Goal: Transaction & Acquisition: Purchase product/service

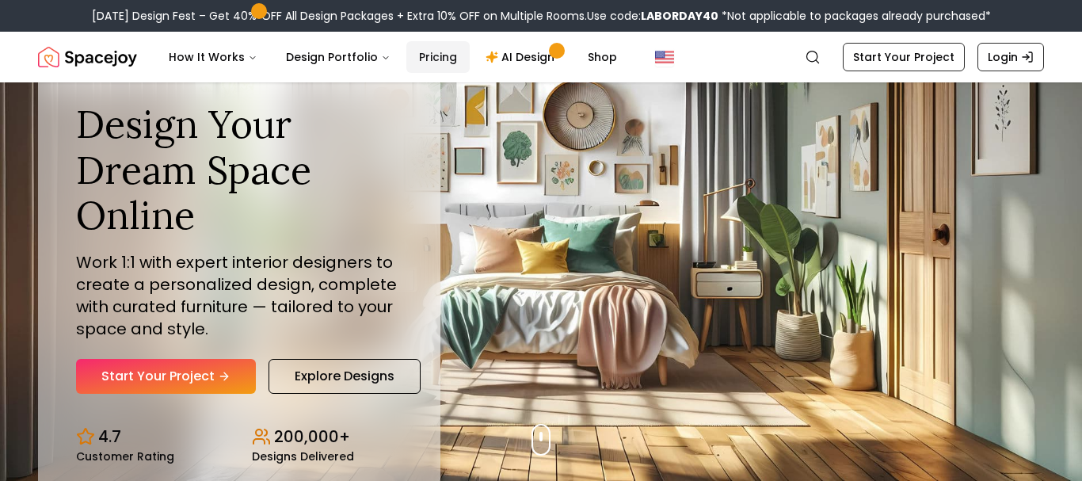
click at [440, 56] on link "Pricing" at bounding box center [437, 57] width 63 height 32
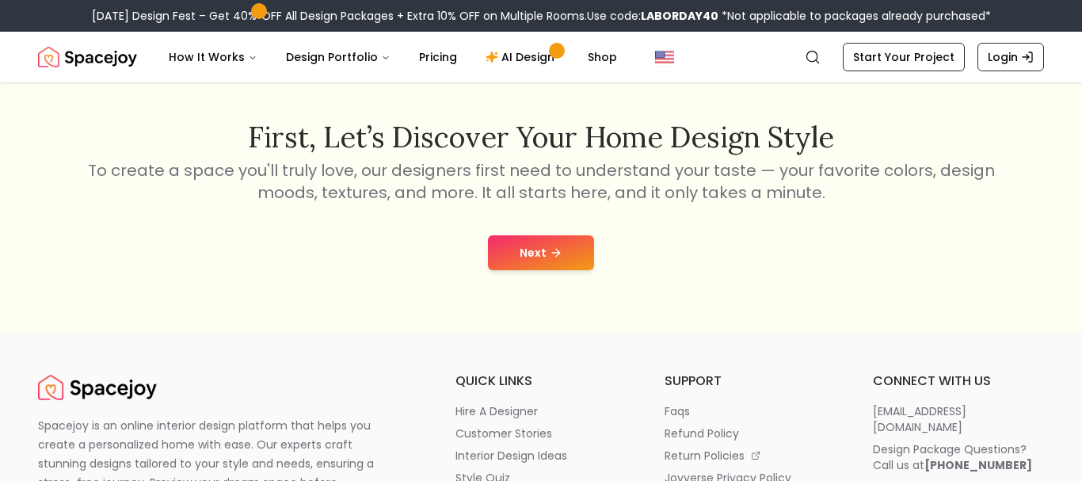
scroll to position [242, 0]
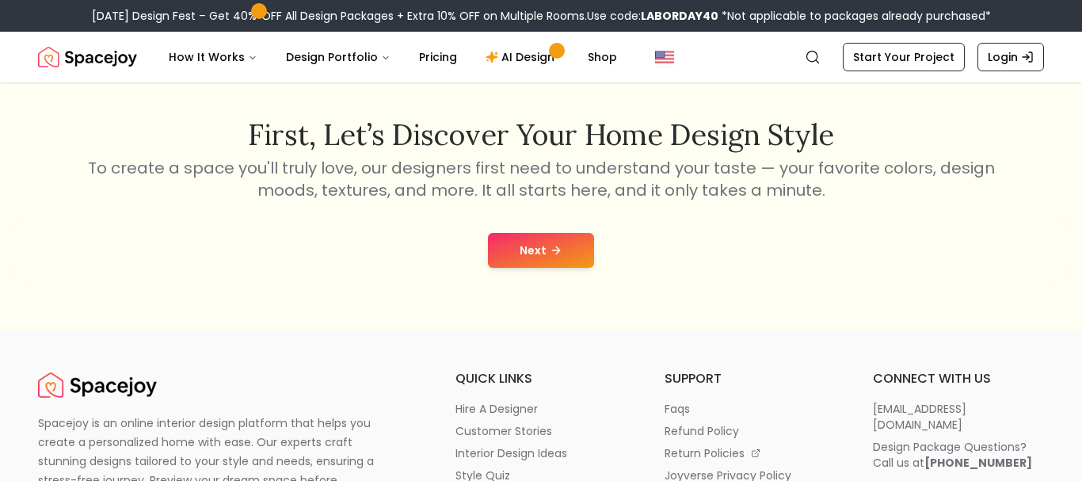
click at [516, 257] on button "Next" at bounding box center [541, 250] width 106 height 35
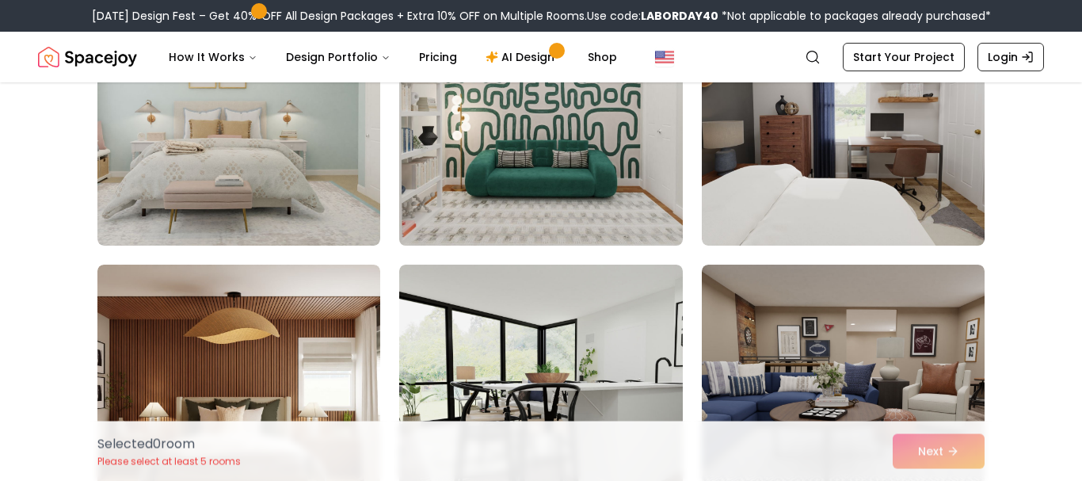
scroll to position [1051, 0]
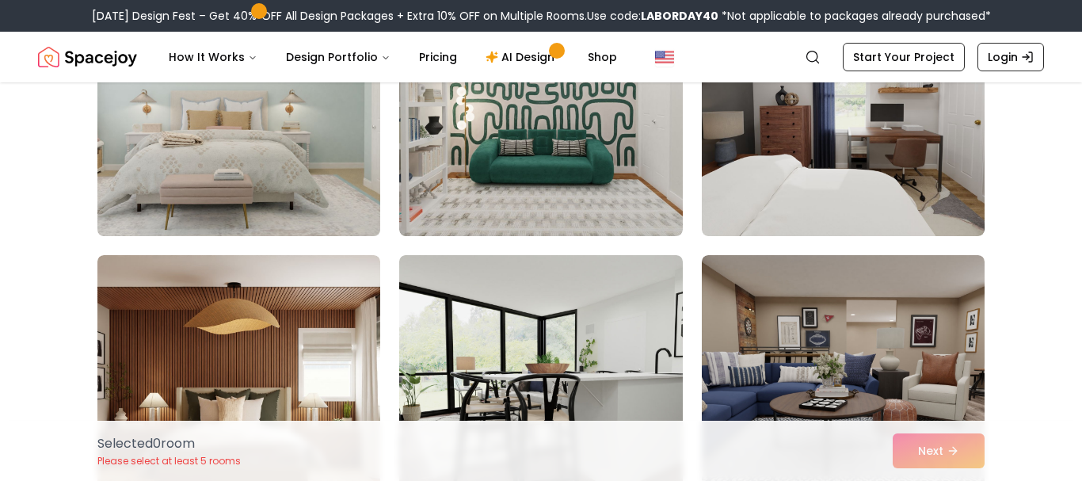
click at [277, 188] on img at bounding box center [238, 109] width 297 height 266
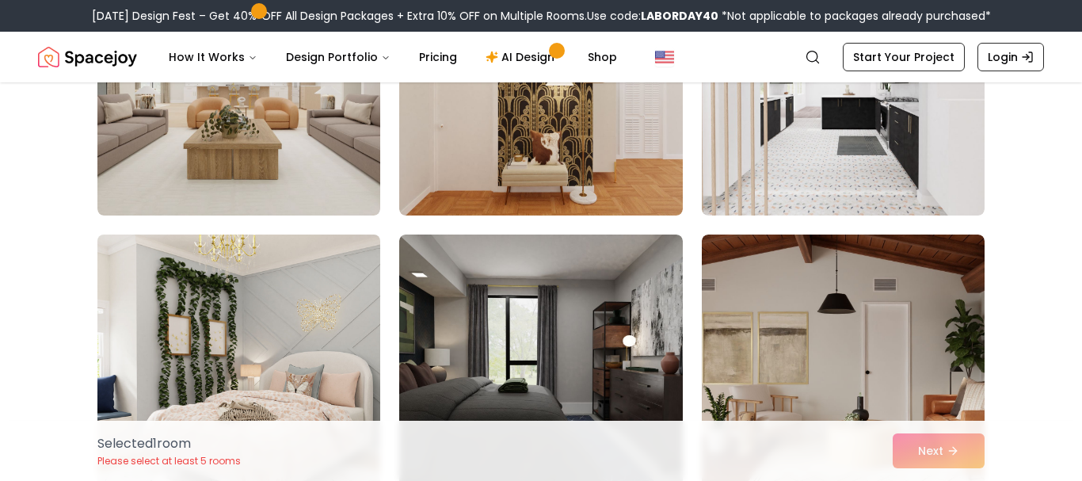
scroll to position [1697, 0]
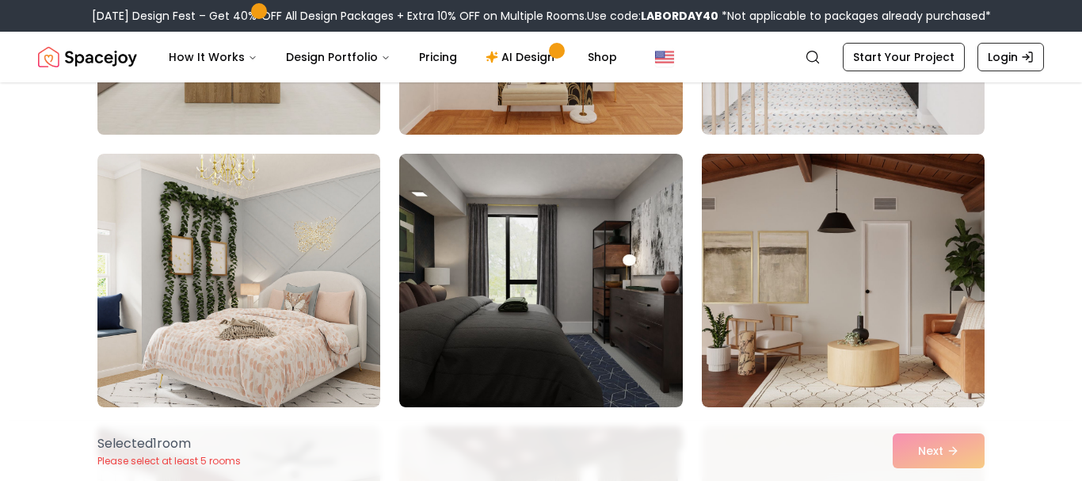
click at [289, 108] on img at bounding box center [238, 8] width 297 height 266
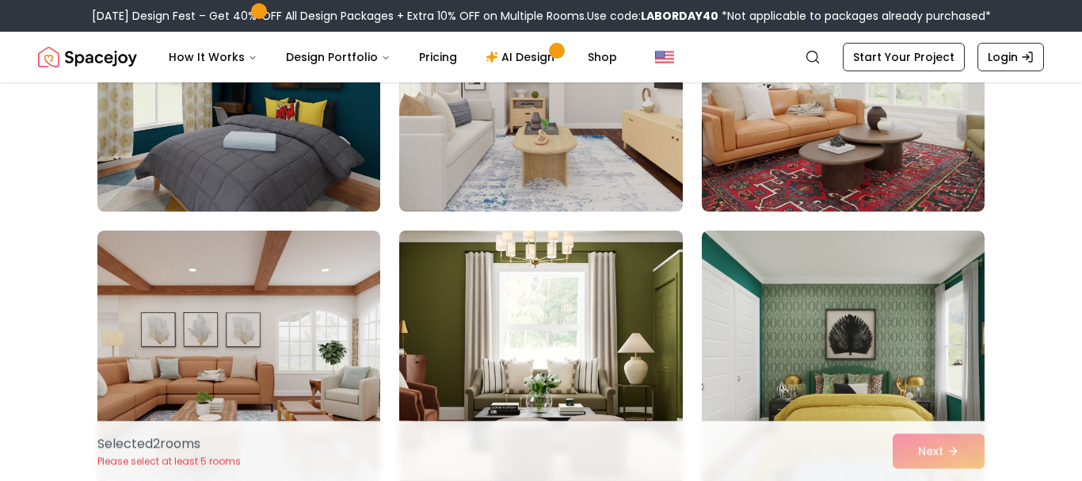
scroll to position [3799, 0]
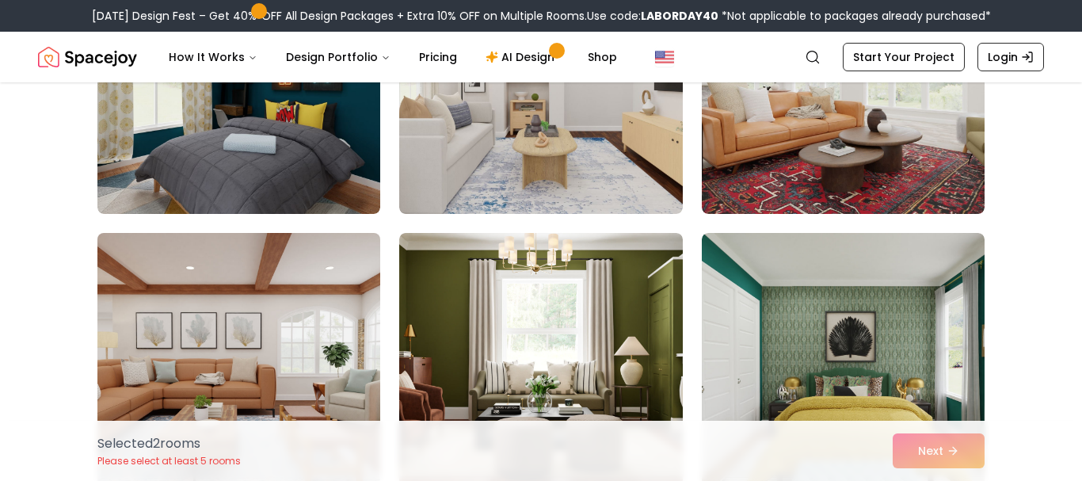
click at [216, 342] on img at bounding box center [238, 360] width 297 height 266
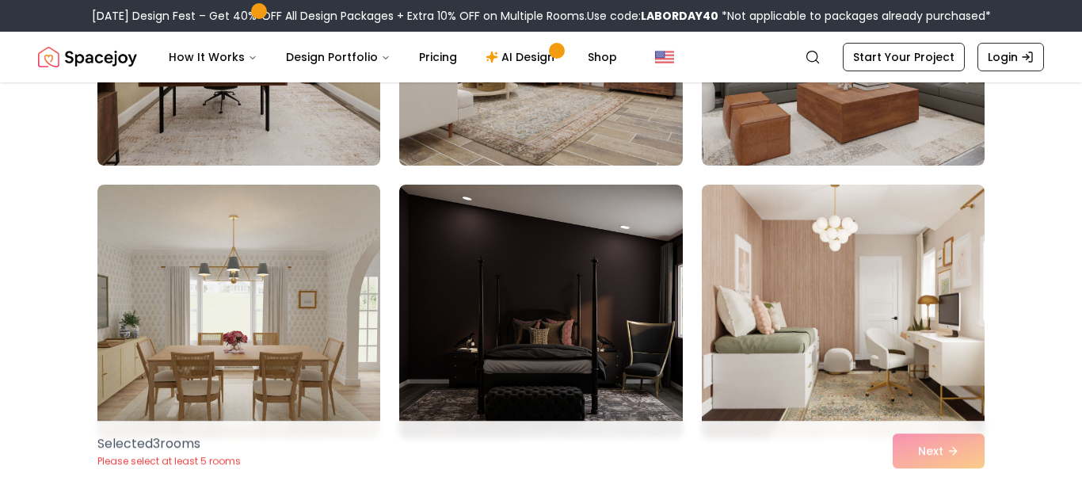
scroll to position [5254, 0]
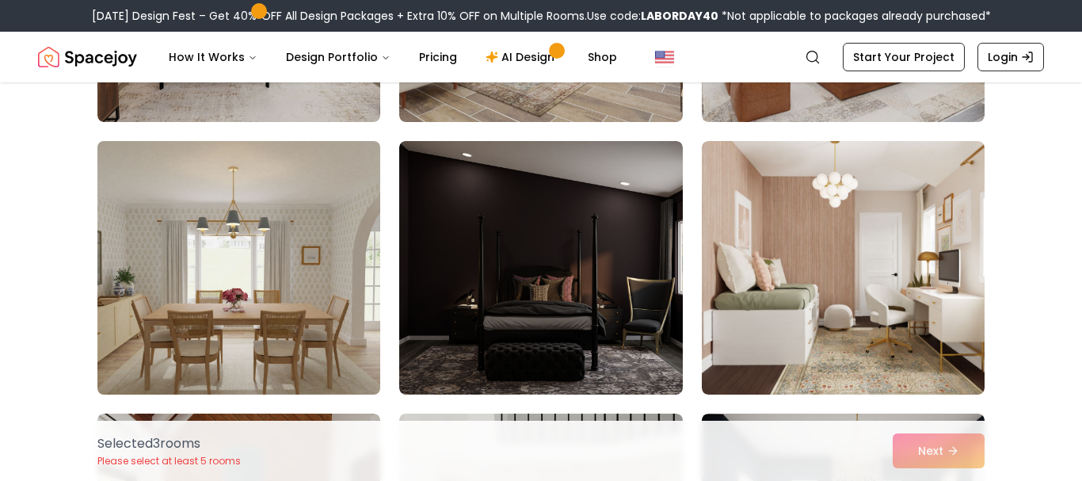
click at [237, 287] on img at bounding box center [238, 268] width 297 height 266
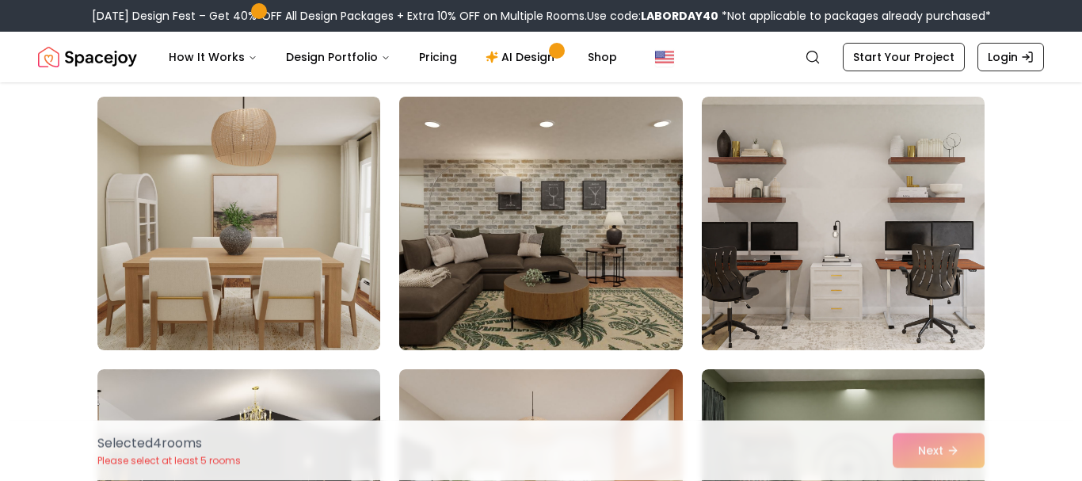
scroll to position [5900, 0]
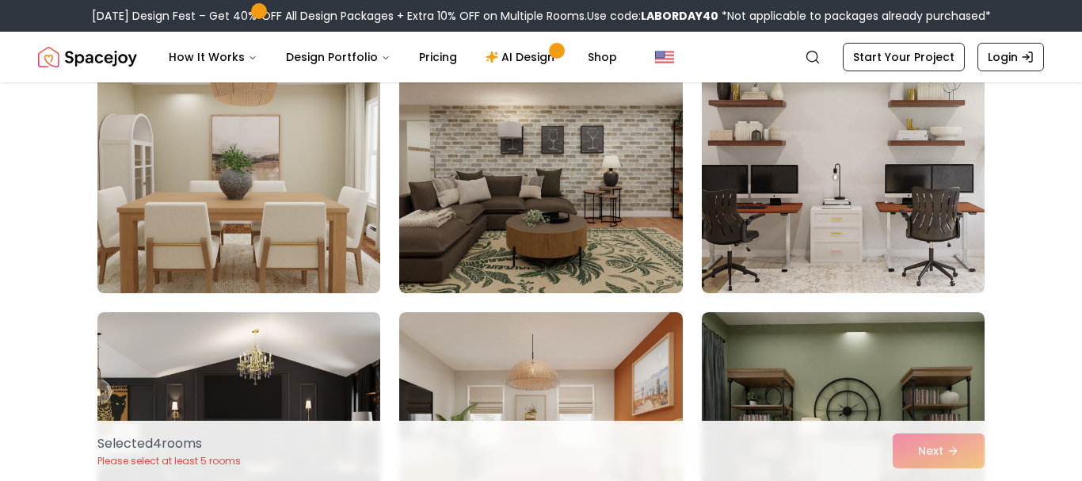
click at [285, 235] on img at bounding box center [238, 166] width 297 height 266
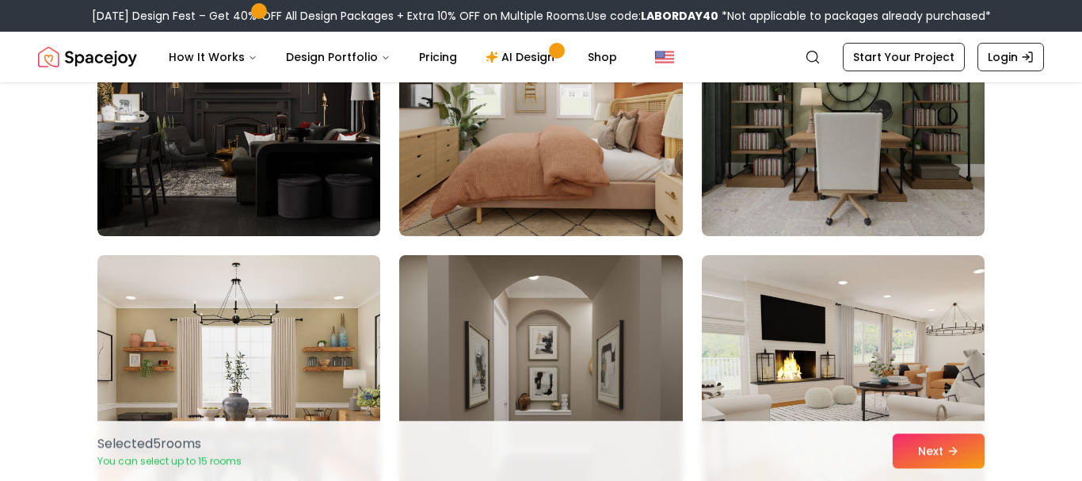
scroll to position [6223, 0]
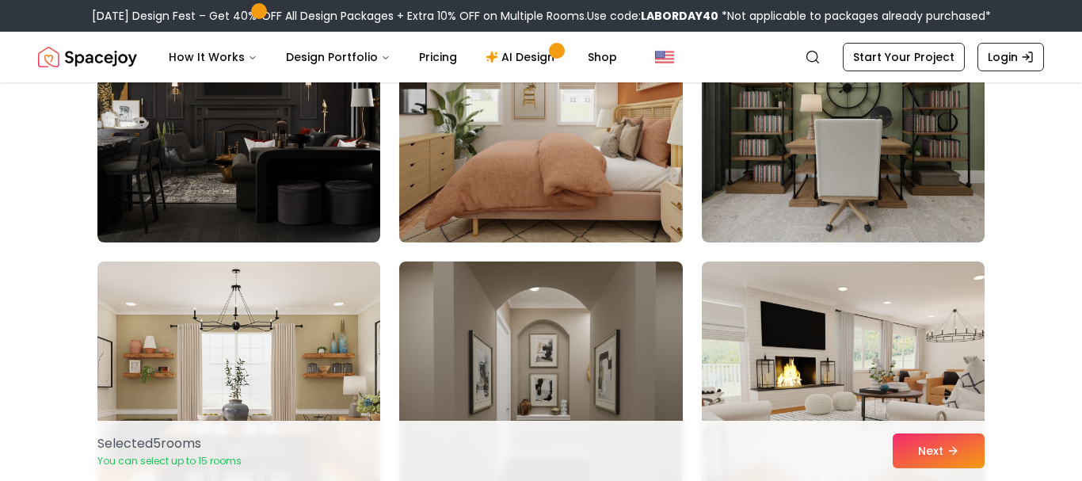
click at [537, 181] on img at bounding box center [540, 116] width 297 height 266
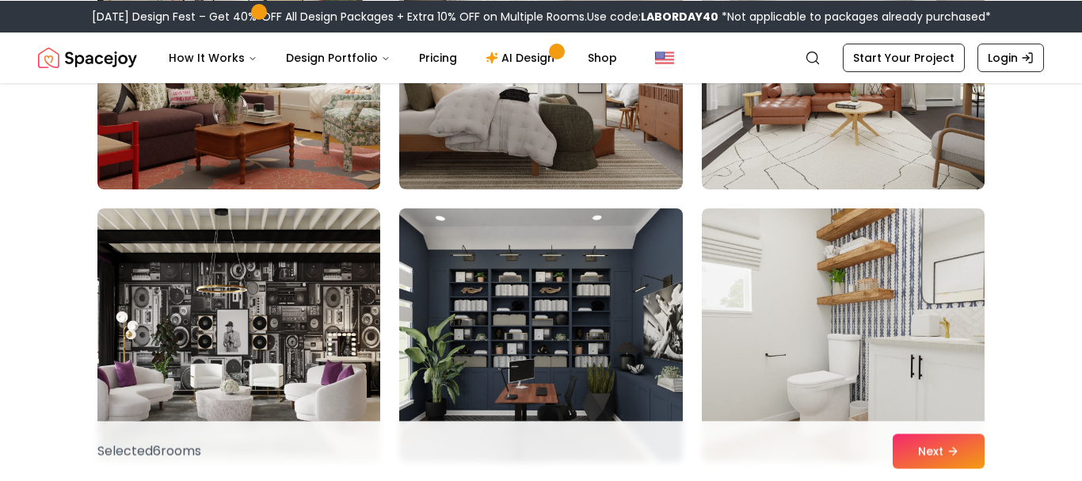
scroll to position [6870, 0]
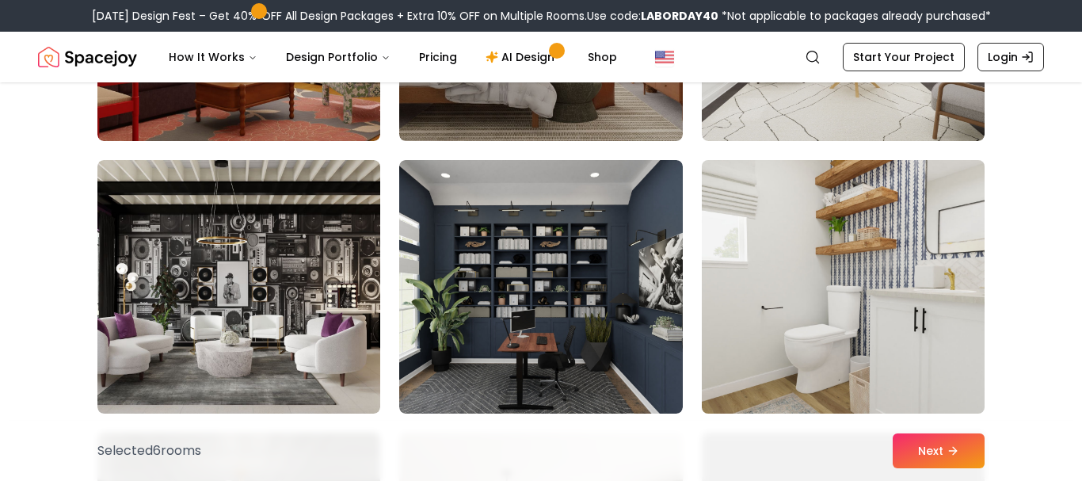
click at [850, 254] on img at bounding box center [843, 287] width 297 height 266
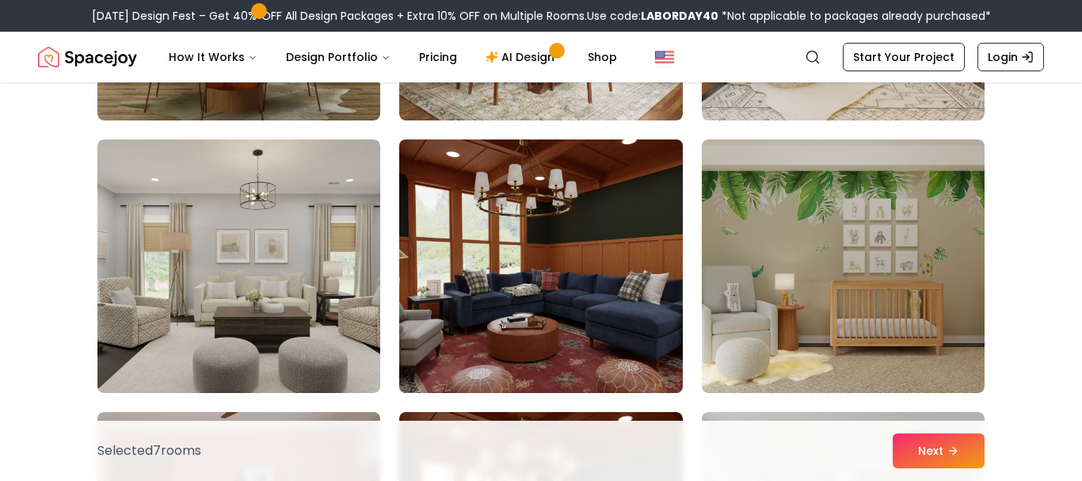
scroll to position [7355, 0]
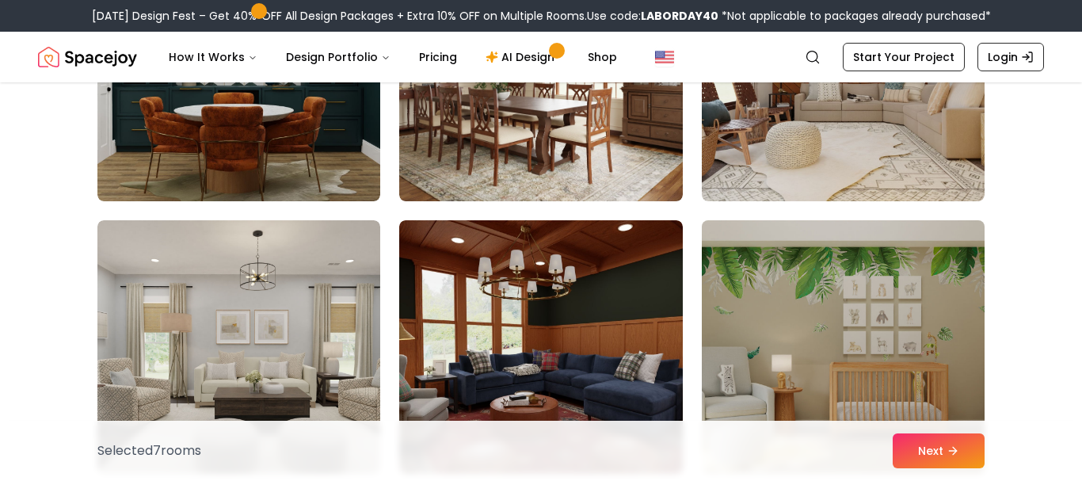
click at [883, 312] on img at bounding box center [843, 347] width 297 height 266
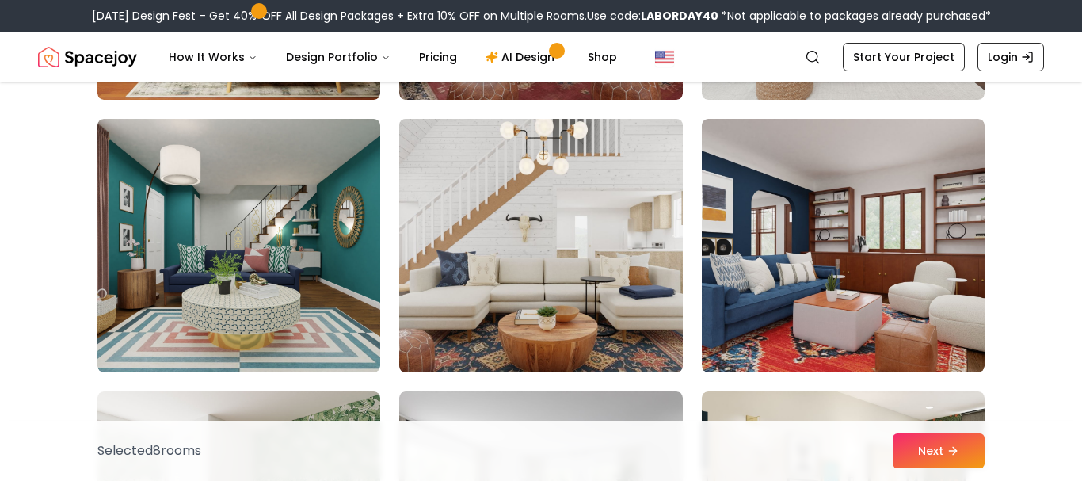
scroll to position [8082, 0]
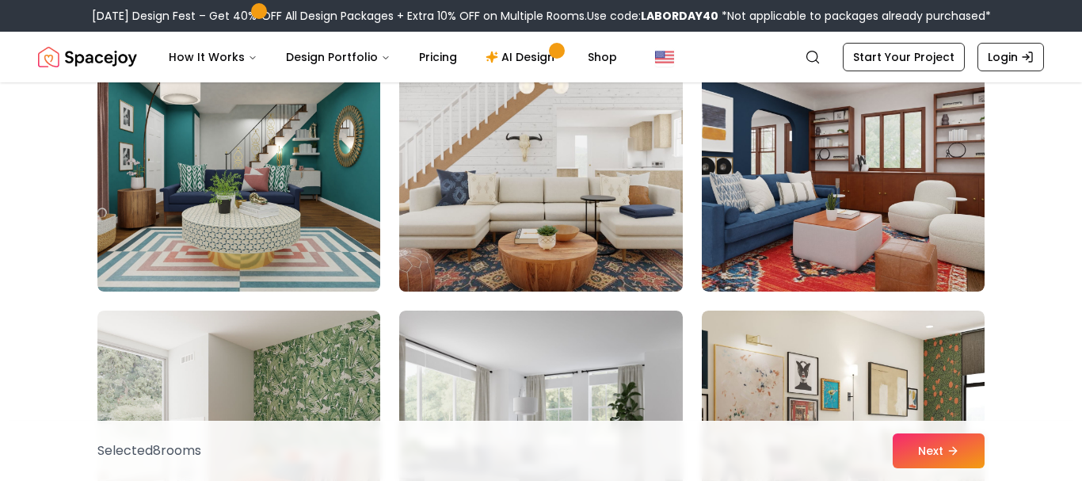
click at [563, 245] on img at bounding box center [540, 165] width 297 height 266
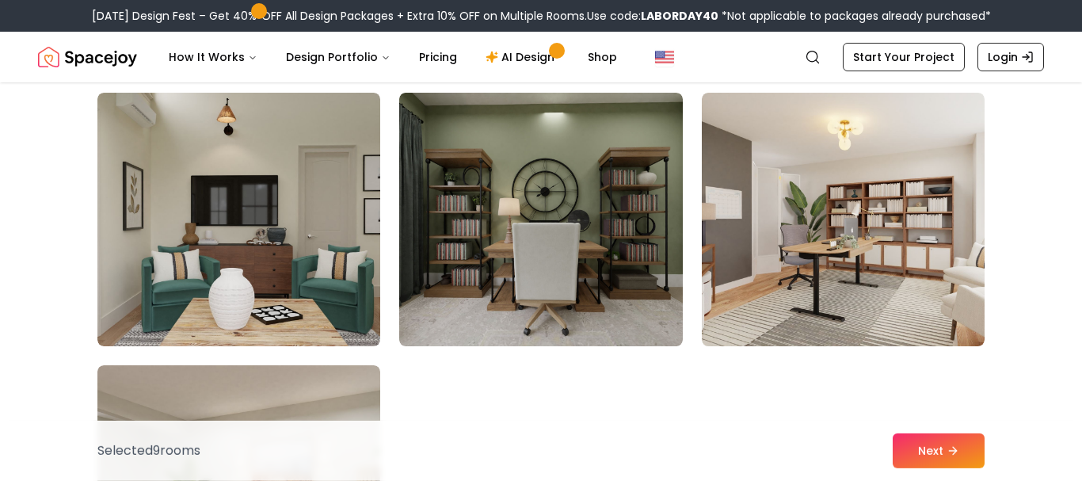
scroll to position [8891, 0]
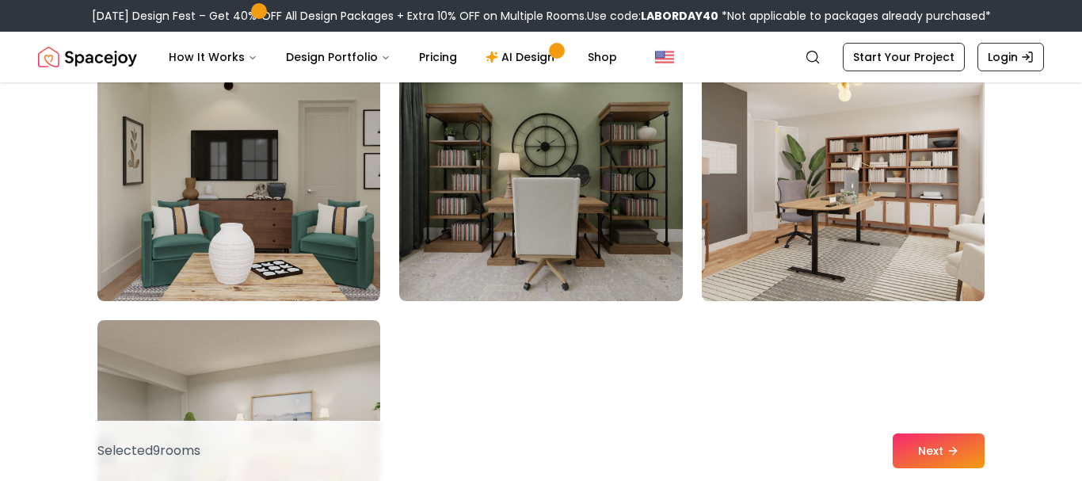
click at [848, 180] on img at bounding box center [843, 174] width 297 height 266
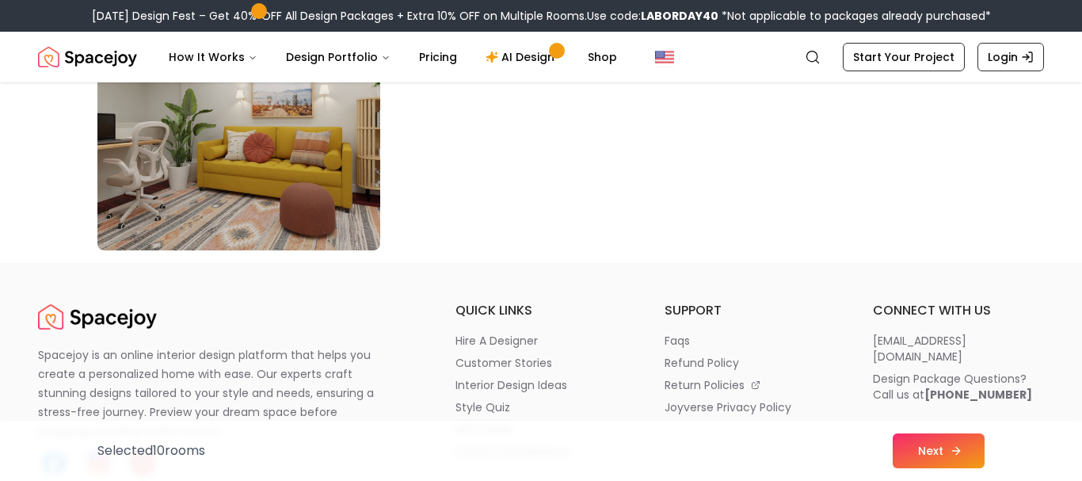
click at [945, 453] on button "Next" at bounding box center [939, 450] width 92 height 35
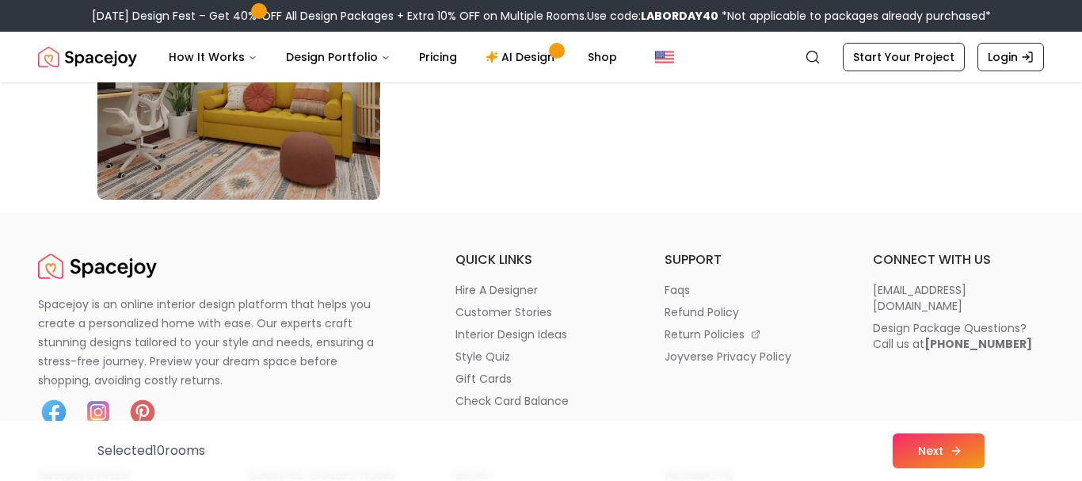
scroll to position [9214, 0]
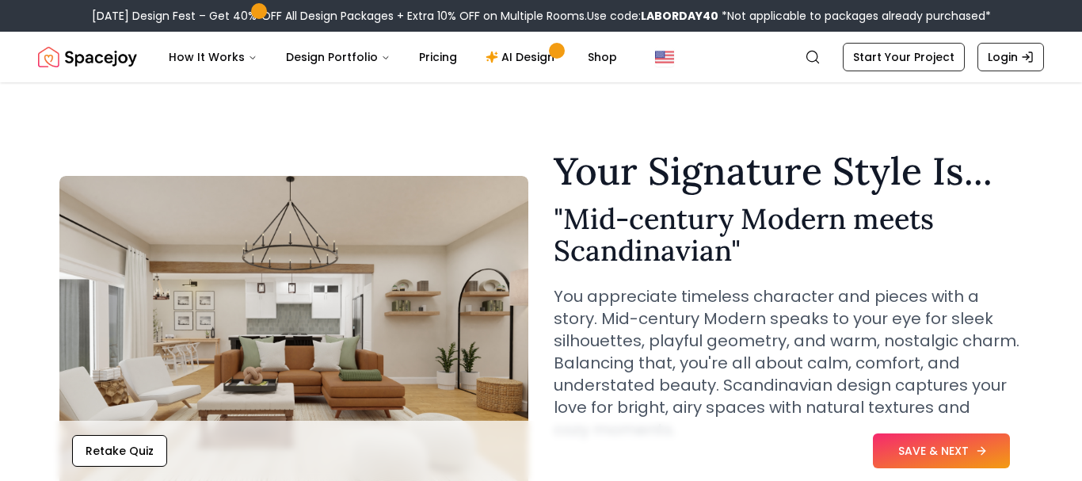
click at [936, 450] on button "SAVE & NEXT" at bounding box center [941, 450] width 137 height 35
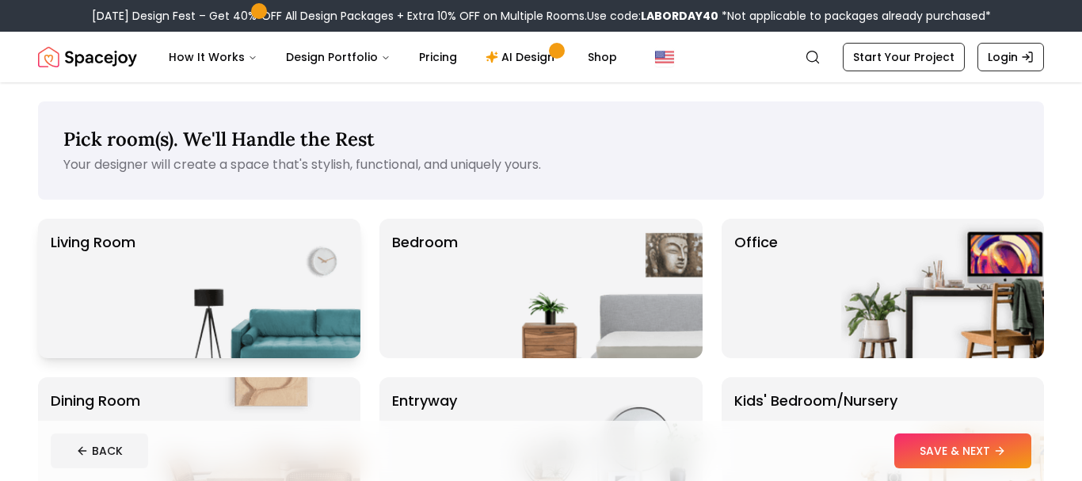
click at [210, 283] on img at bounding box center [259, 288] width 203 height 139
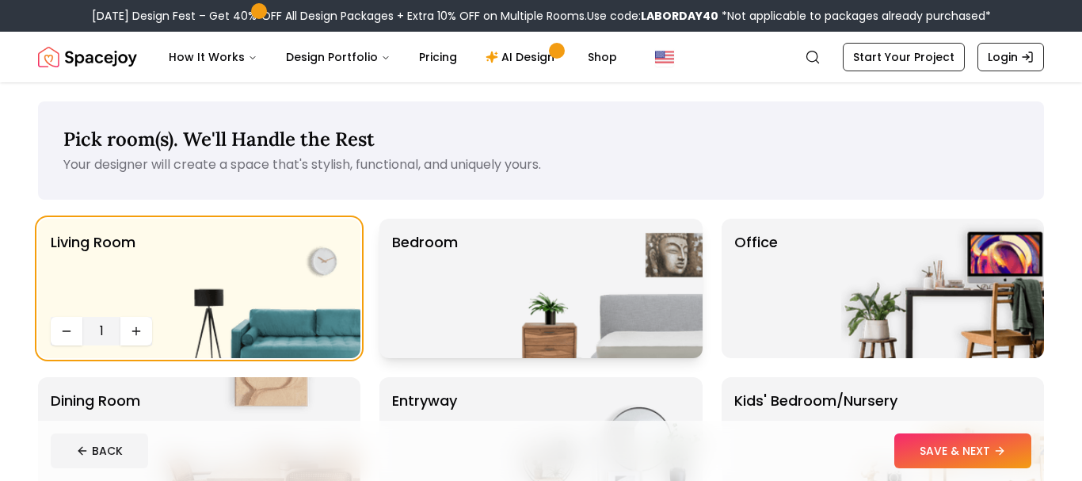
click at [558, 281] on img at bounding box center [601, 288] width 203 height 139
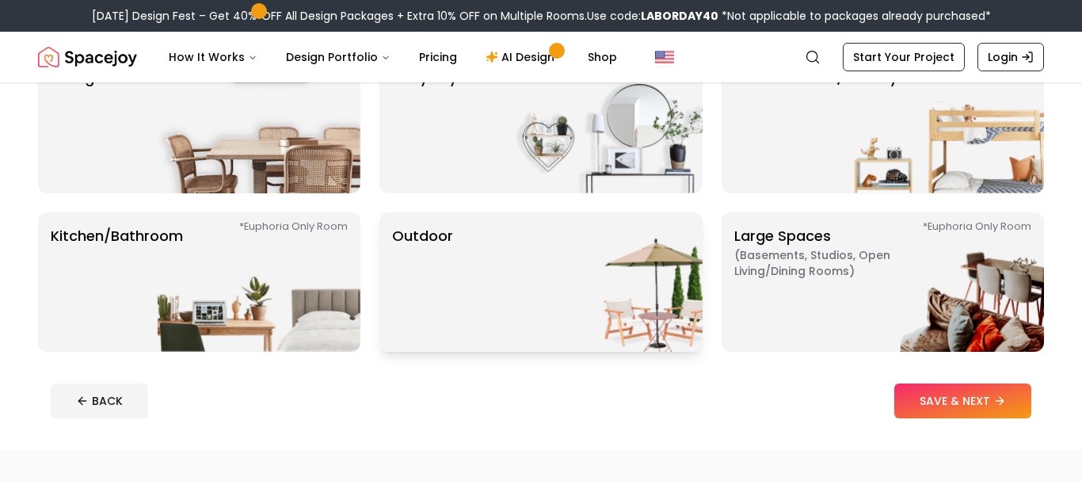
scroll to position [242, 0]
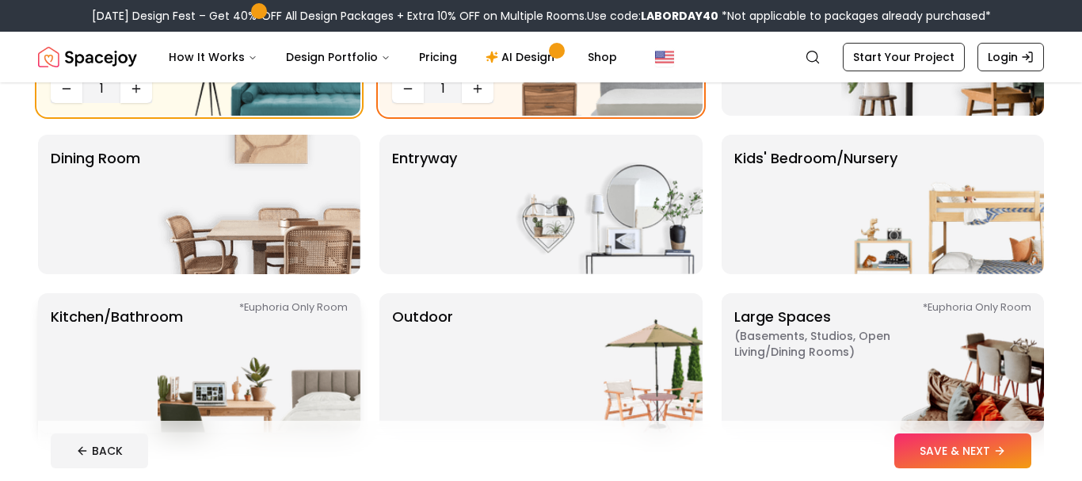
click at [219, 350] on img at bounding box center [259, 362] width 203 height 139
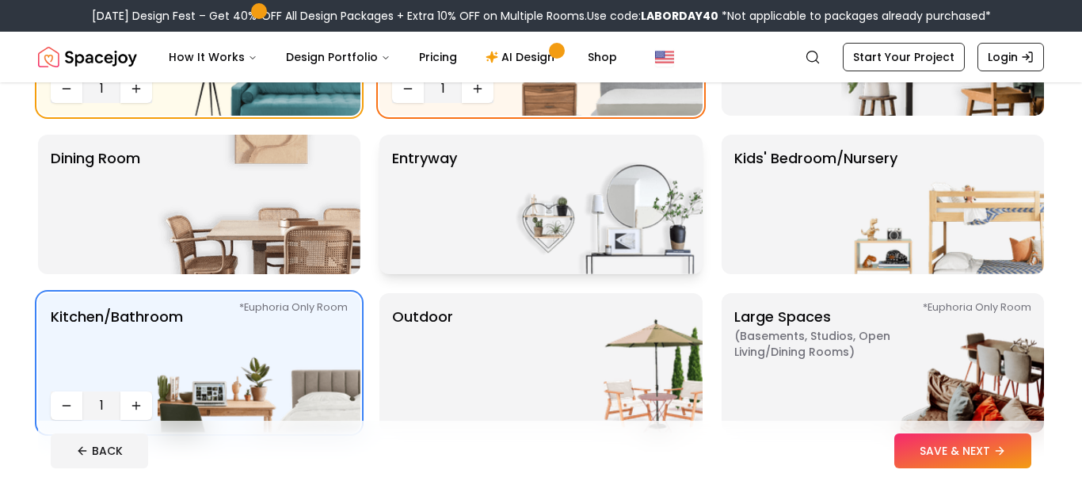
click at [471, 193] on div "entryway" at bounding box center [541, 204] width 323 height 139
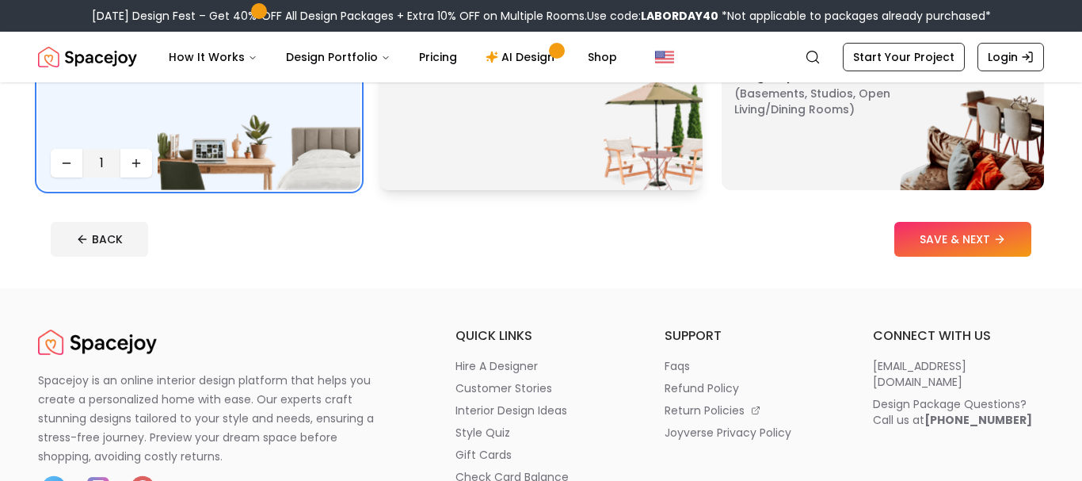
scroll to position [323, 0]
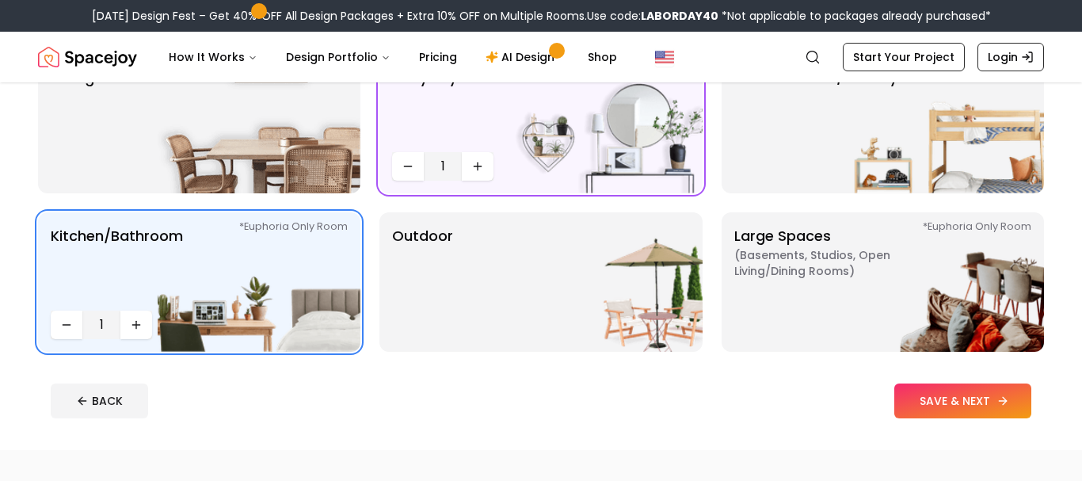
click at [982, 400] on button "SAVE & NEXT" at bounding box center [963, 401] width 137 height 35
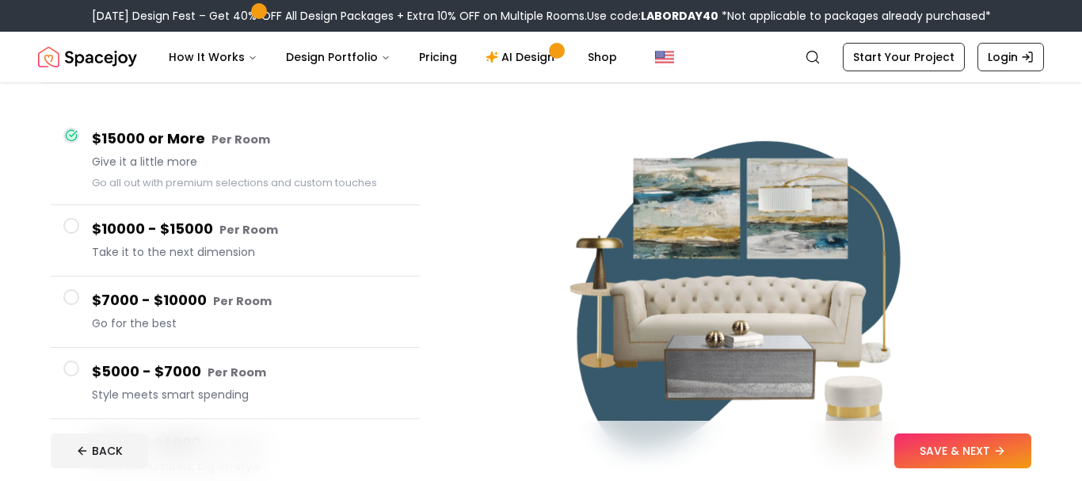
scroll to position [323, 0]
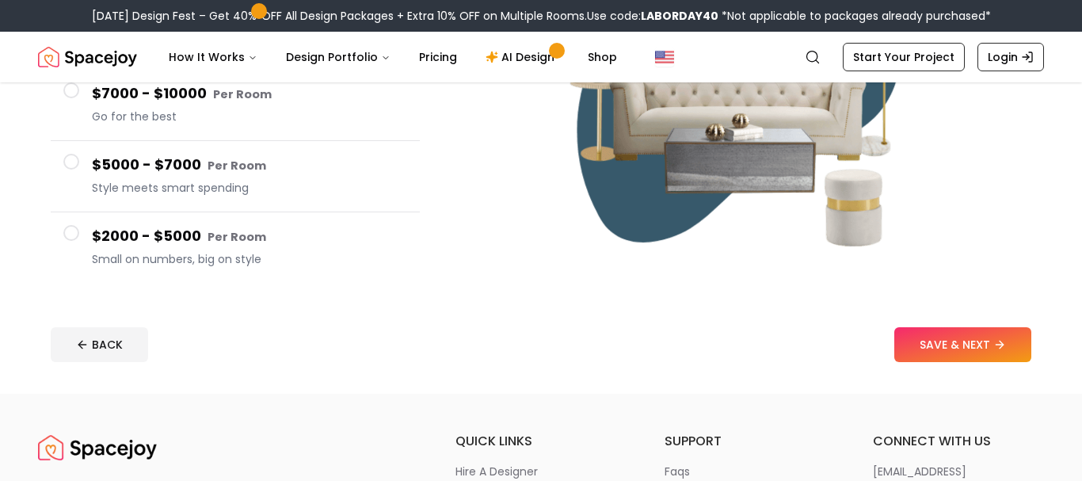
click at [77, 233] on span at bounding box center [71, 233] width 16 height 16
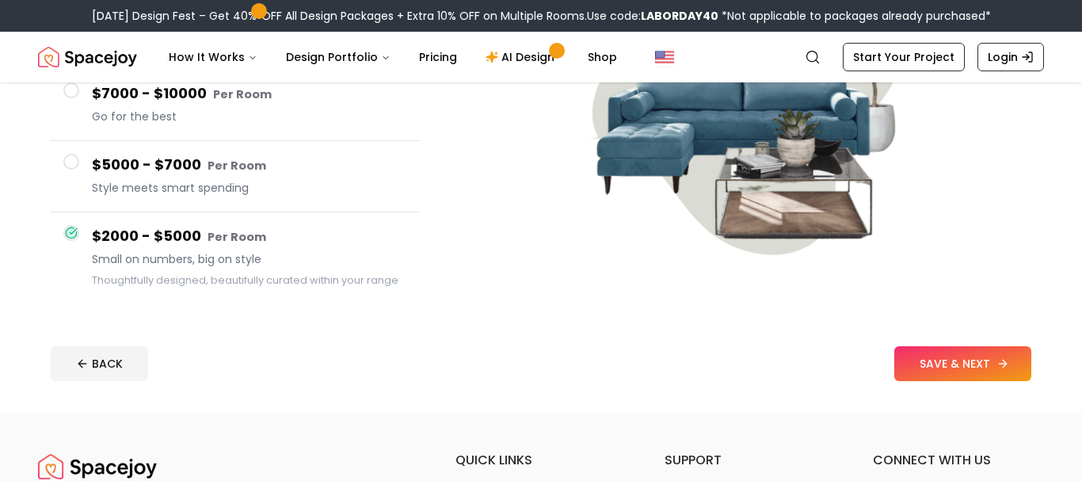
click at [957, 367] on button "SAVE & NEXT" at bounding box center [963, 363] width 137 height 35
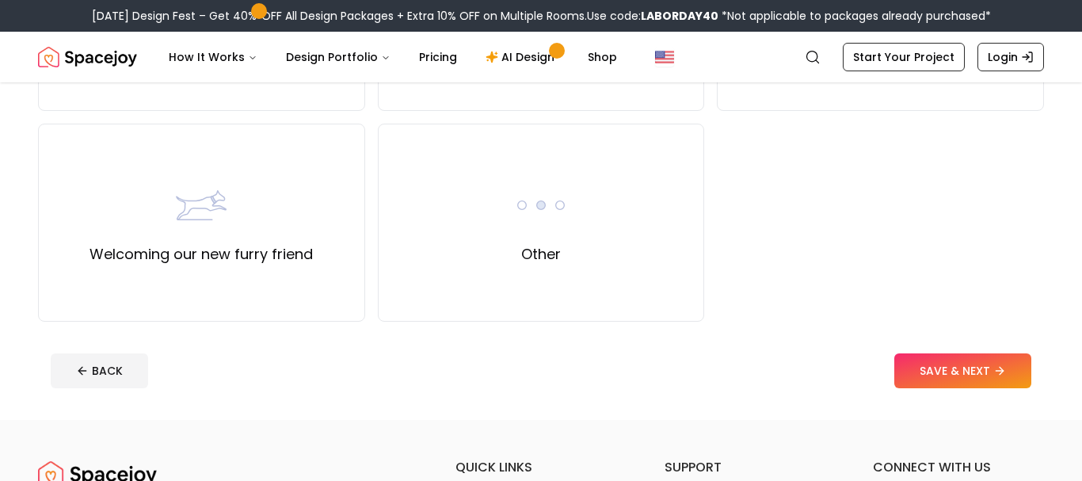
scroll to position [566, 0]
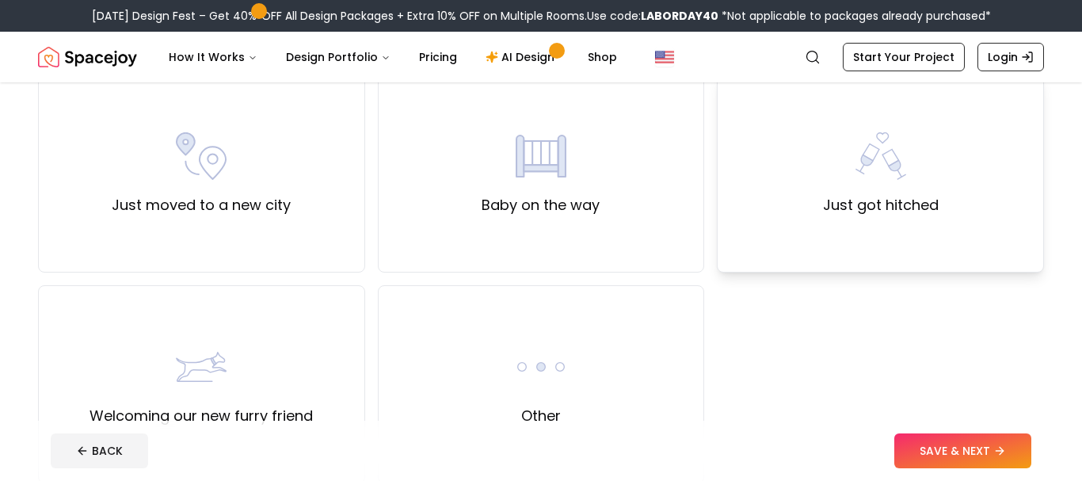
click at [911, 159] on div "Just got hitched" at bounding box center [881, 174] width 116 height 86
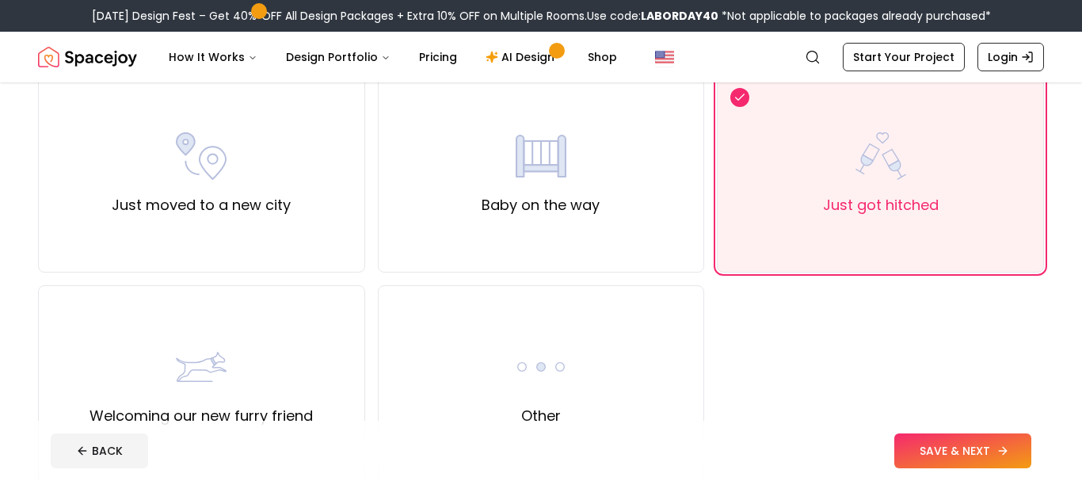
click at [971, 452] on button "SAVE & NEXT" at bounding box center [963, 450] width 137 height 35
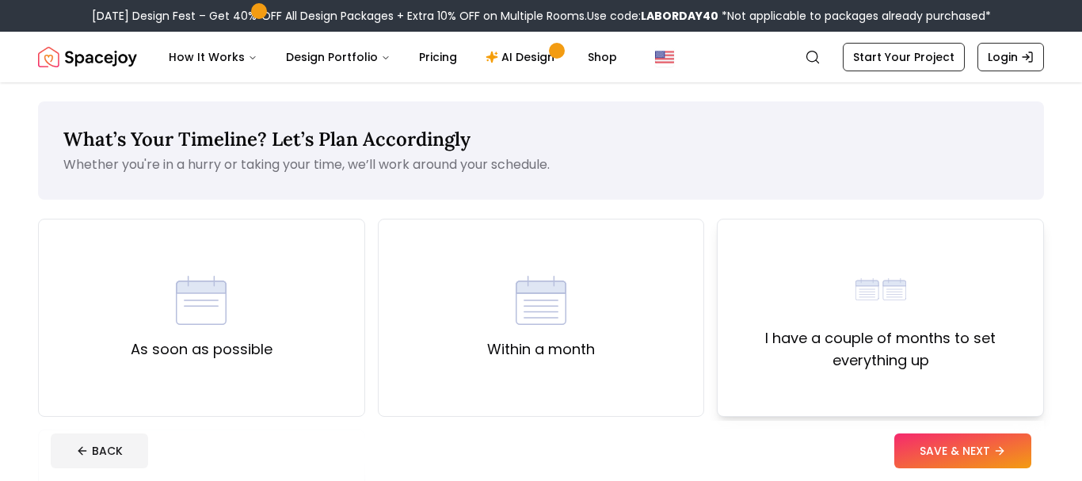
click at [833, 329] on label "I have a couple of months to set everything up" at bounding box center [881, 349] width 300 height 44
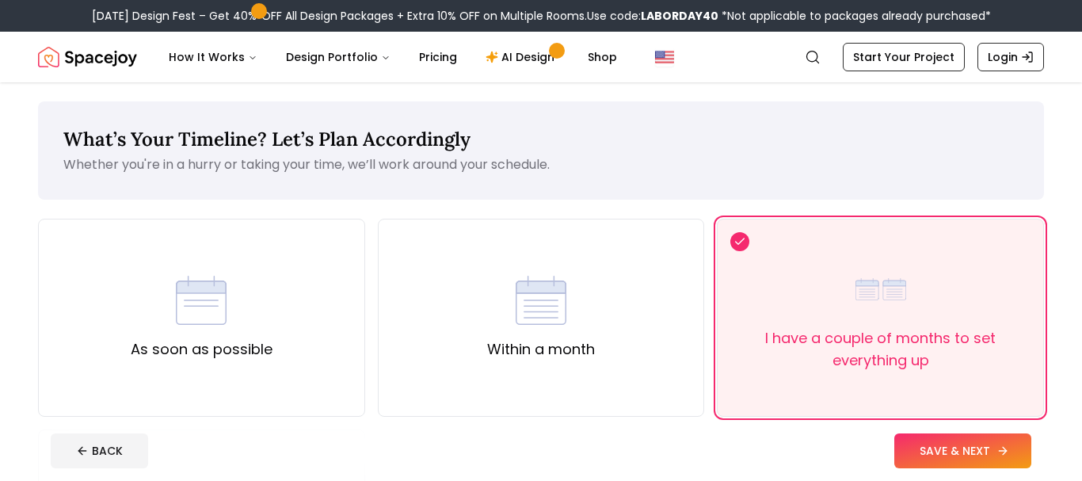
click at [933, 446] on button "SAVE & NEXT" at bounding box center [963, 450] width 137 height 35
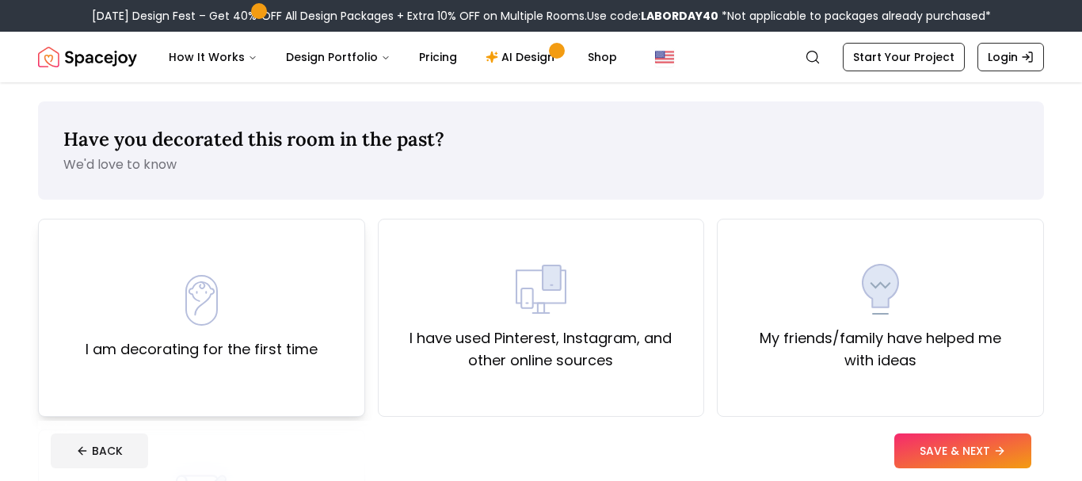
click at [208, 323] on img at bounding box center [201, 300] width 51 height 51
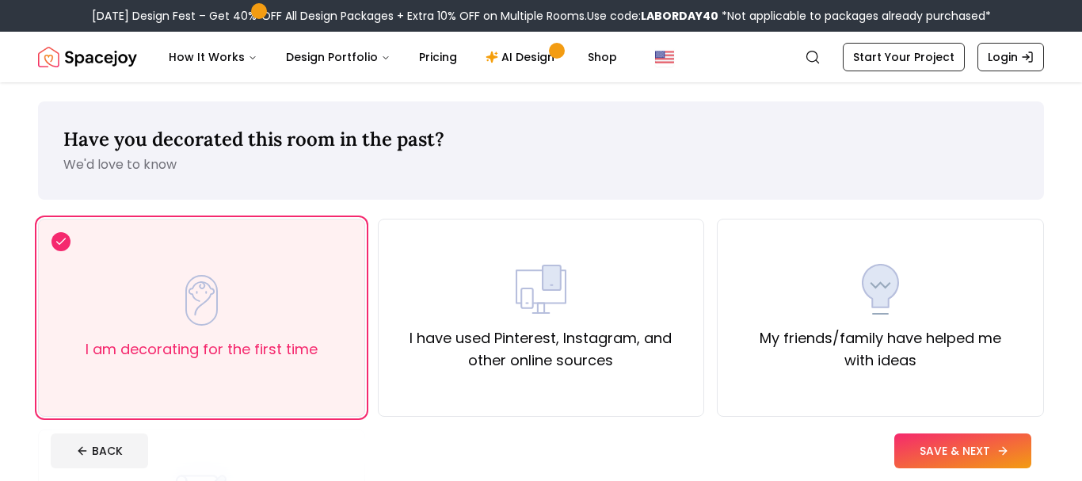
click at [915, 452] on button "SAVE & NEXT" at bounding box center [963, 450] width 137 height 35
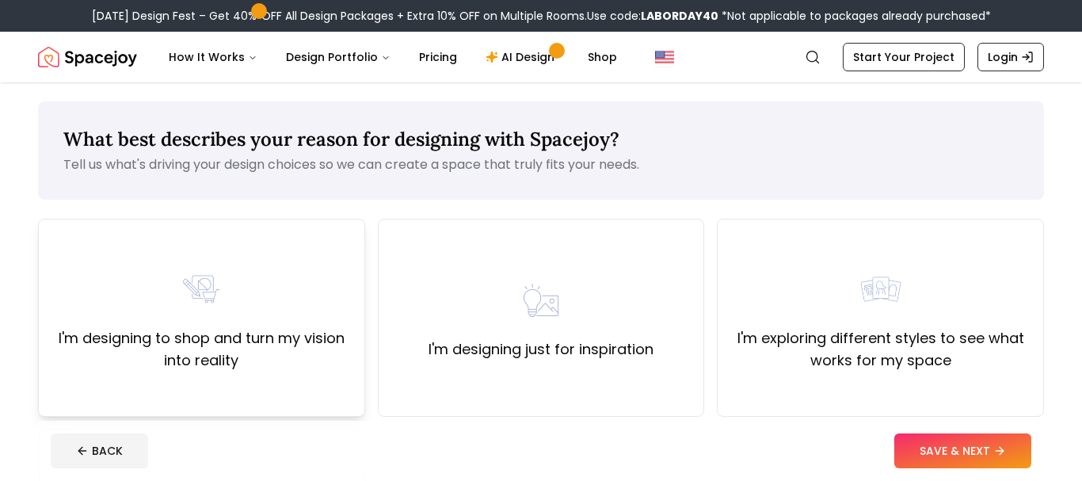
click at [231, 319] on div "I'm designing to shop and turn my vision into reality" at bounding box center [202, 318] width 300 height 108
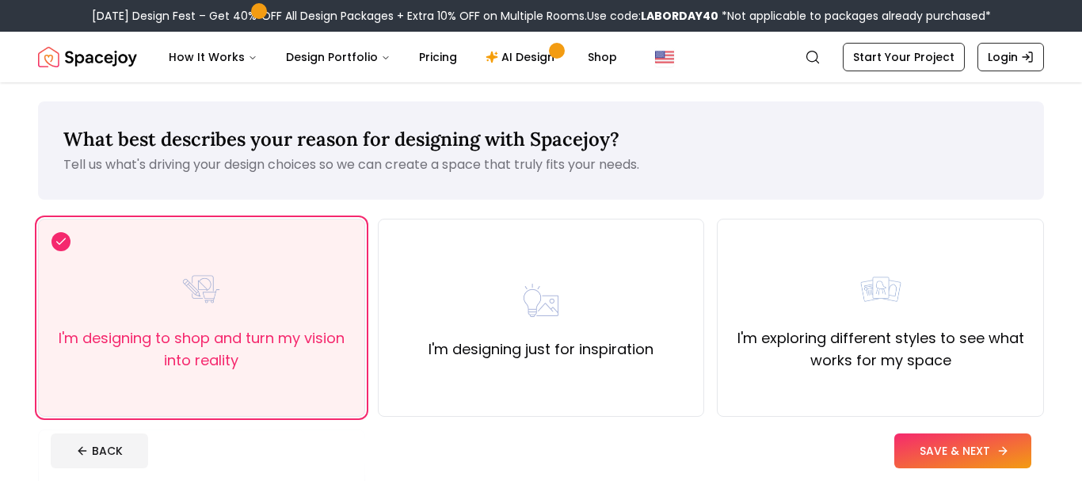
click at [933, 446] on button "SAVE & NEXT" at bounding box center [963, 450] width 137 height 35
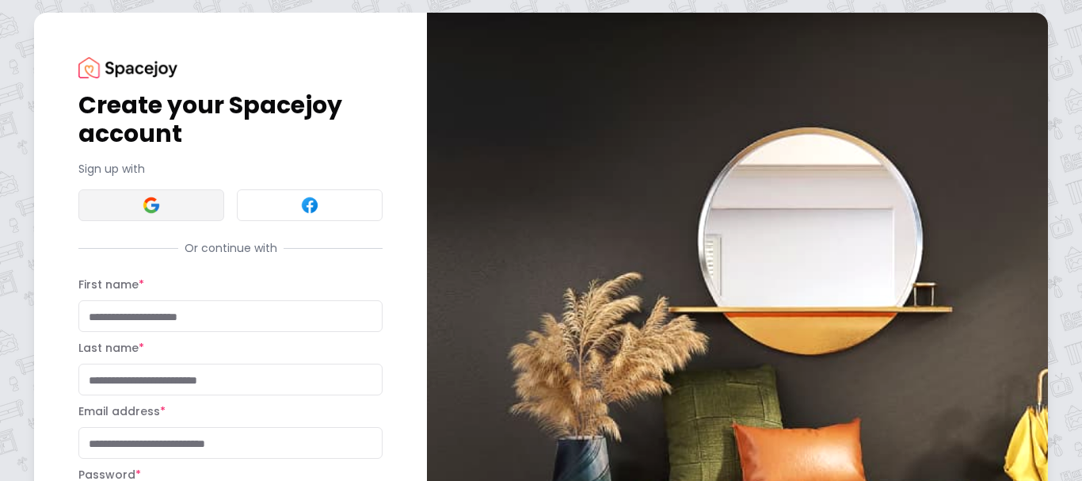
click at [147, 201] on img at bounding box center [151, 205] width 19 height 19
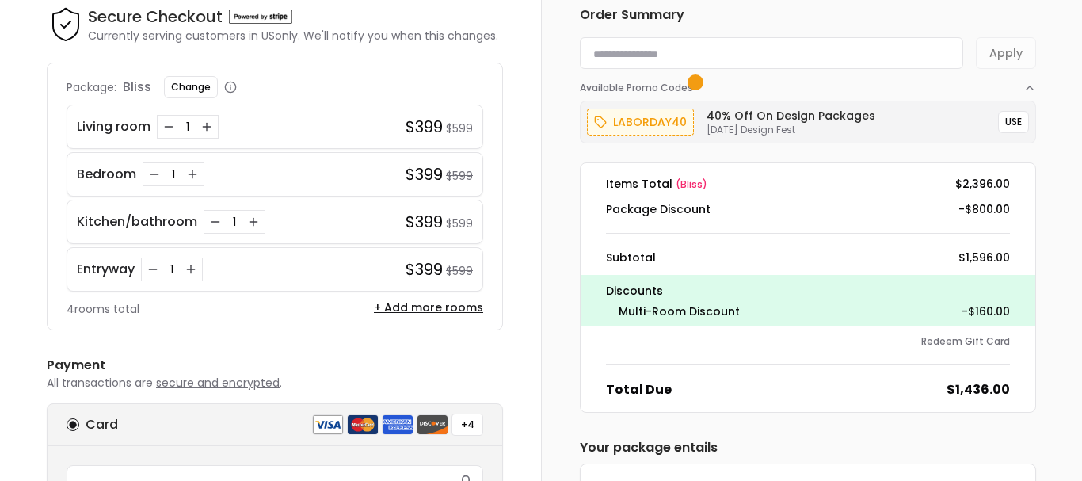
scroll to position [55, 0]
